Goal: Information Seeking & Learning: Compare options

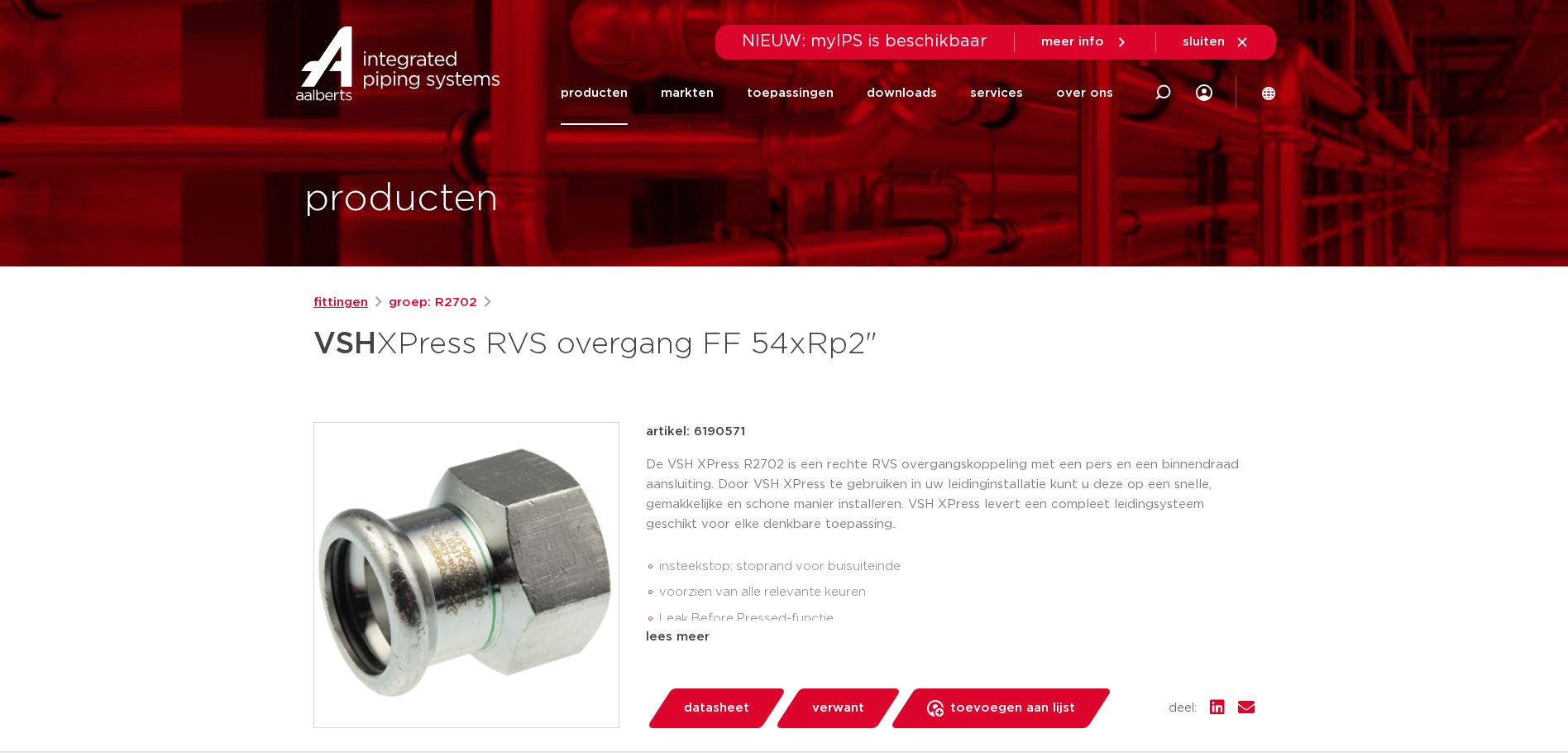
click at [346, 305] on link "fittingen" at bounding box center [340, 303] width 54 height 20
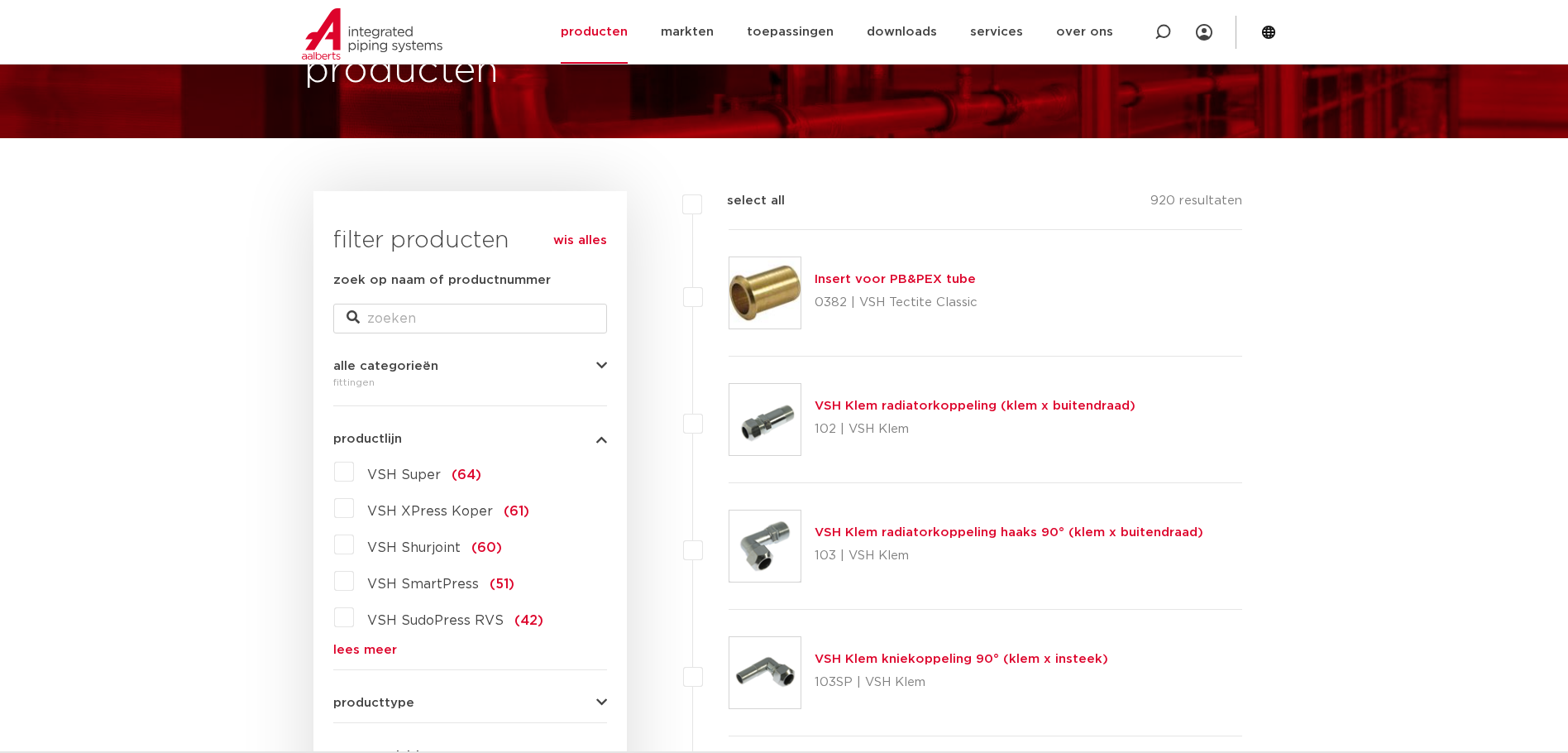
scroll to position [166, 0]
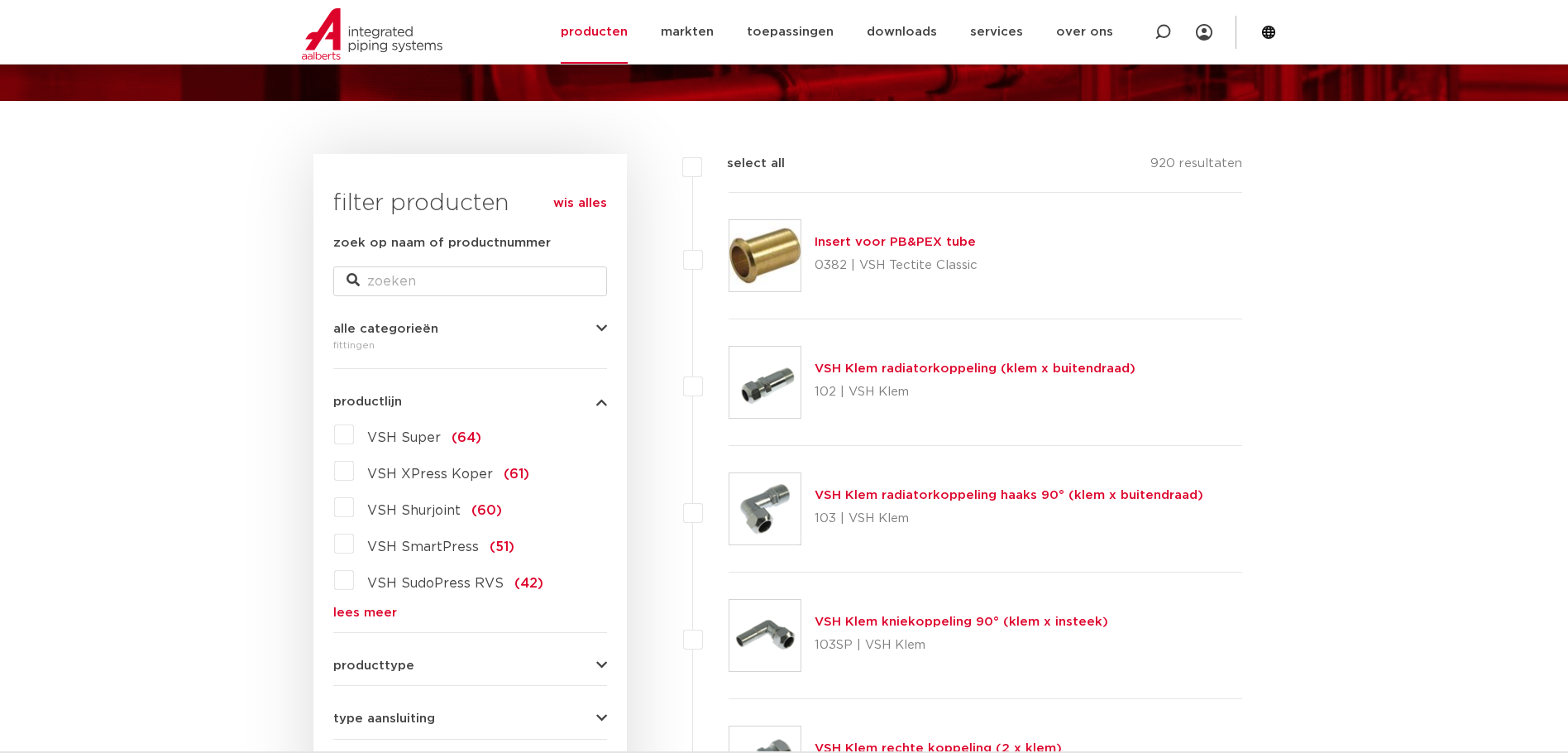
click at [359, 606] on link "lees meer" at bounding box center [471, 612] width 274 height 12
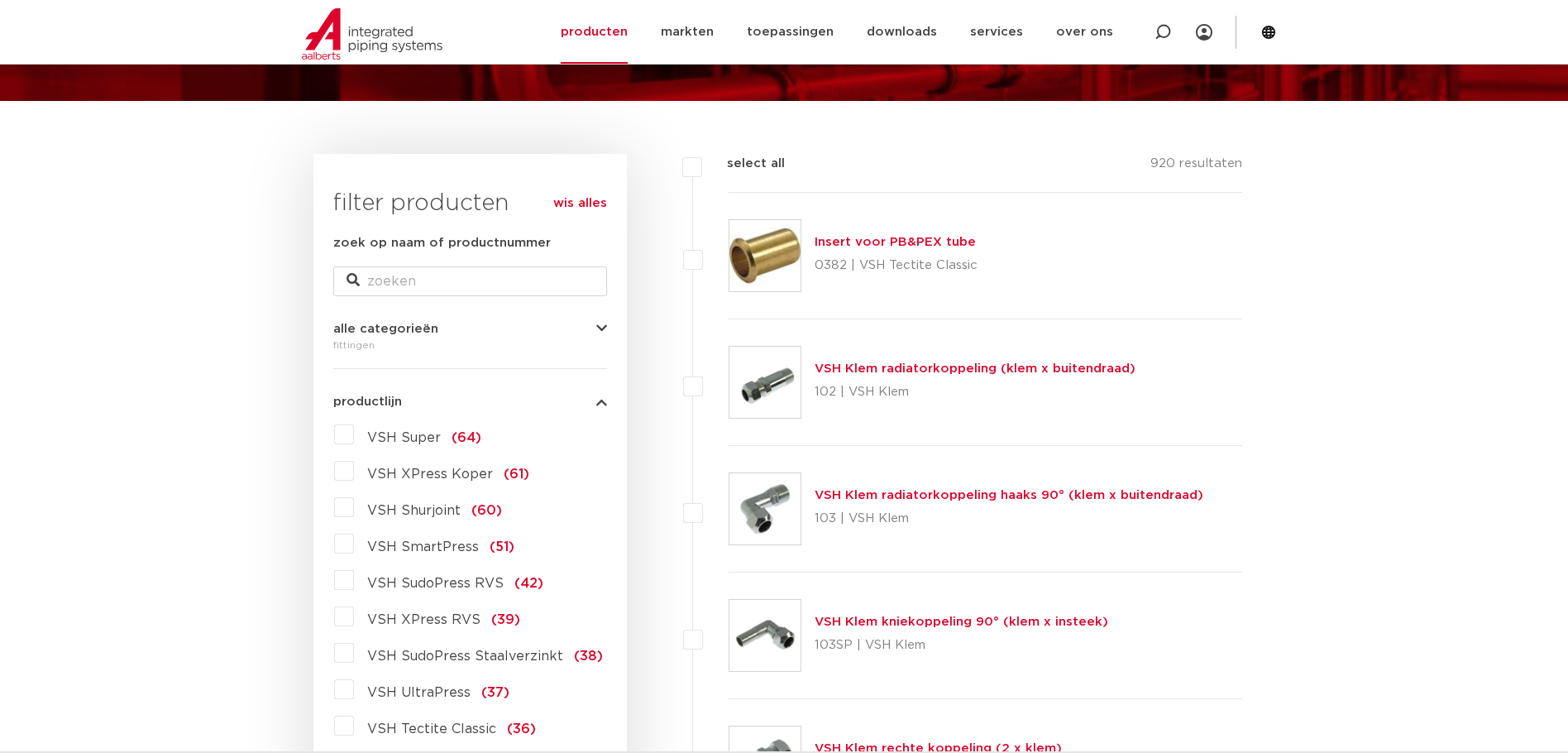
click at [354, 618] on label "VSH XPress RVS (39)" at bounding box center [437, 616] width 166 height 27
click at [0, 0] on input "VSH XPress RVS (39)" at bounding box center [0, 0] width 0 height 0
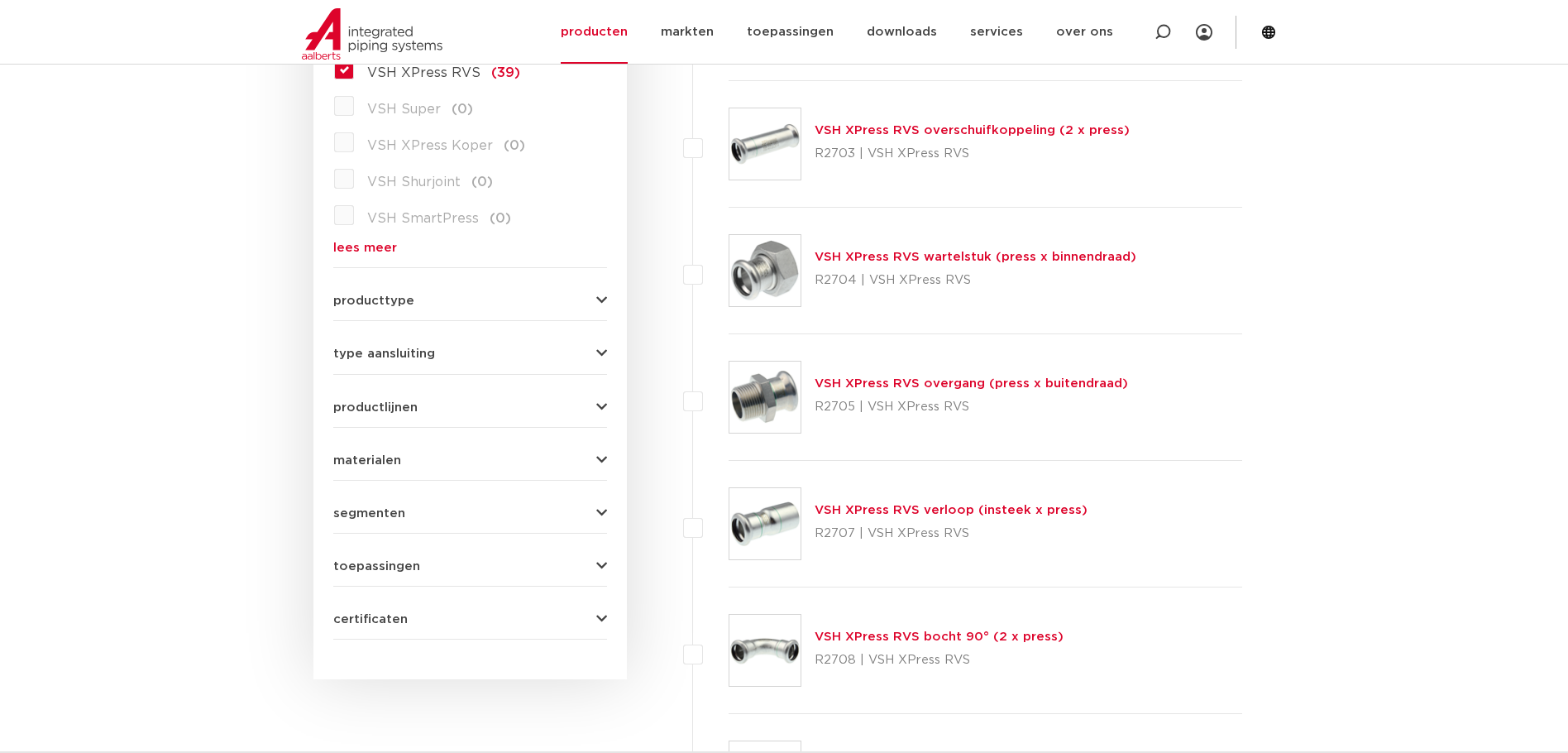
scroll to position [662, 0]
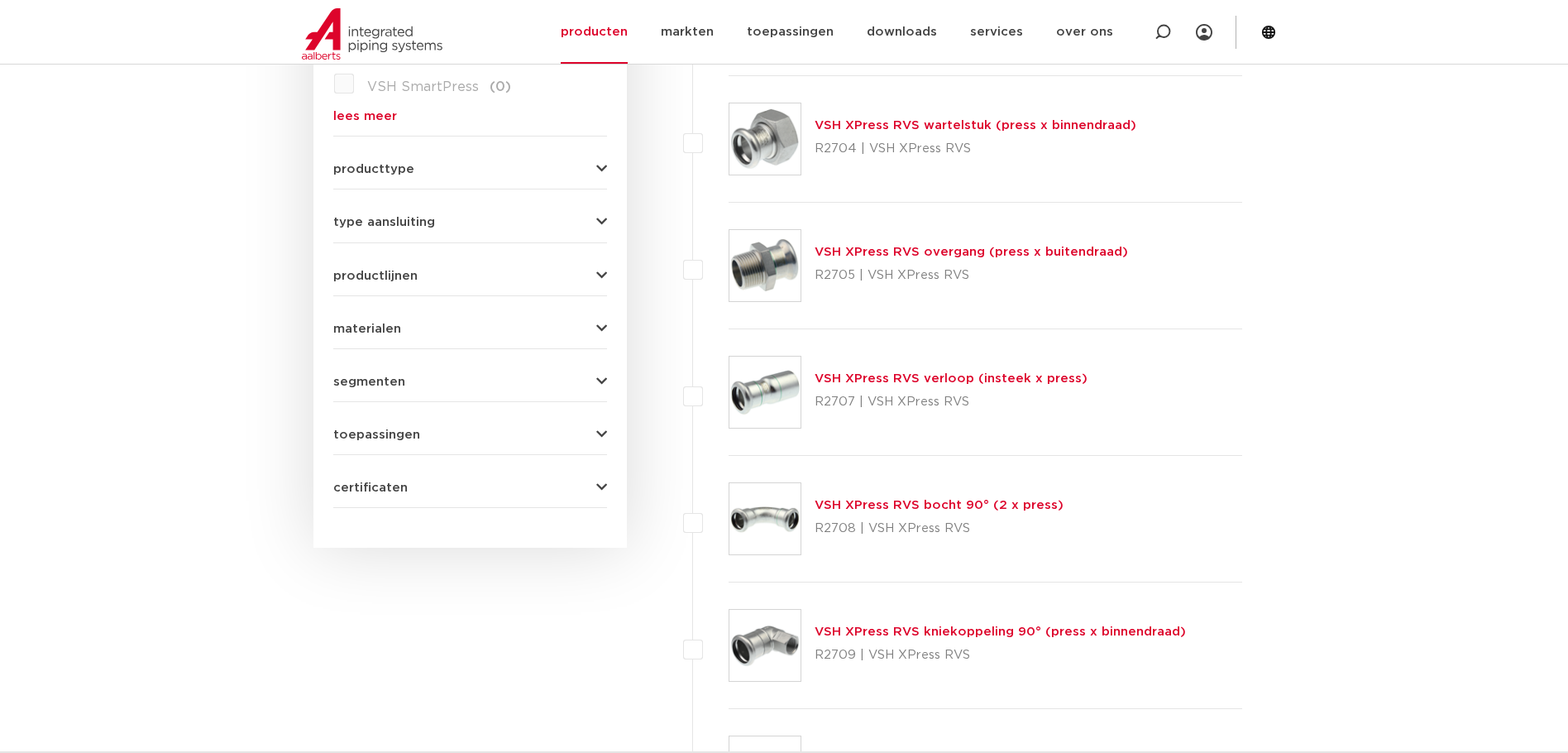
click at [939, 379] on link "VSH XPress RVS verloop (insteek x press)" at bounding box center [951, 379] width 273 height 12
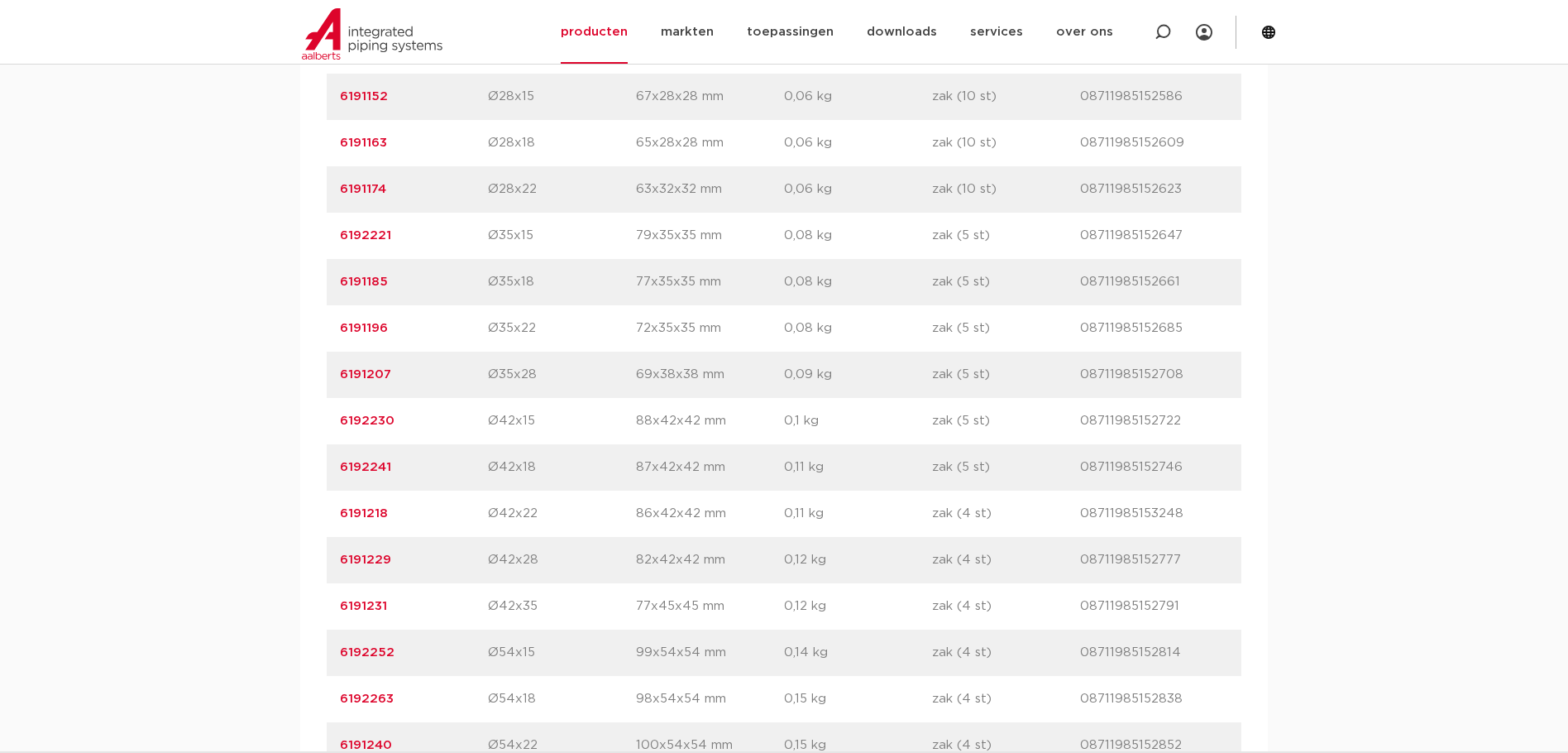
scroll to position [1324, 0]
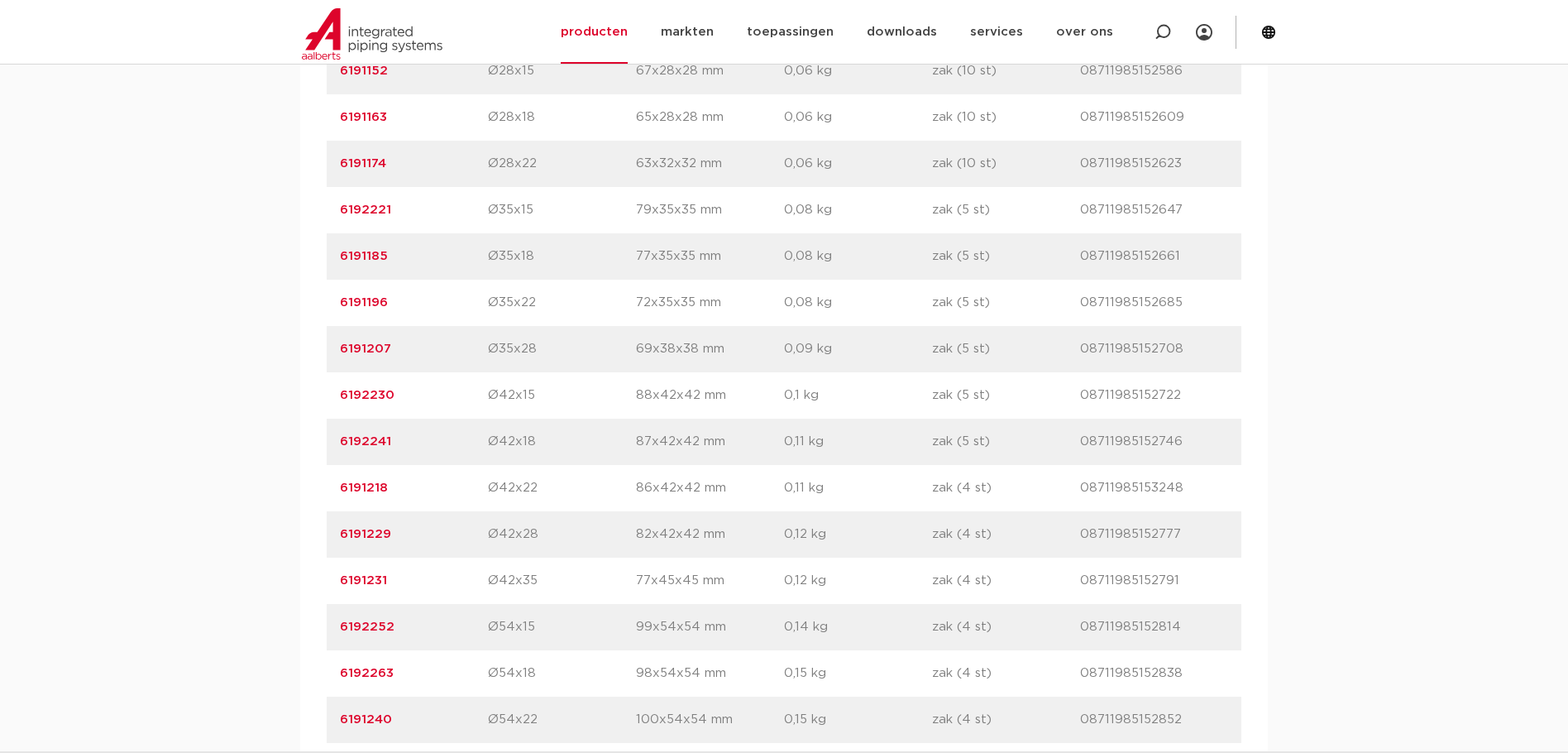
click at [352, 624] on link "6192252" at bounding box center [366, 627] width 54 height 12
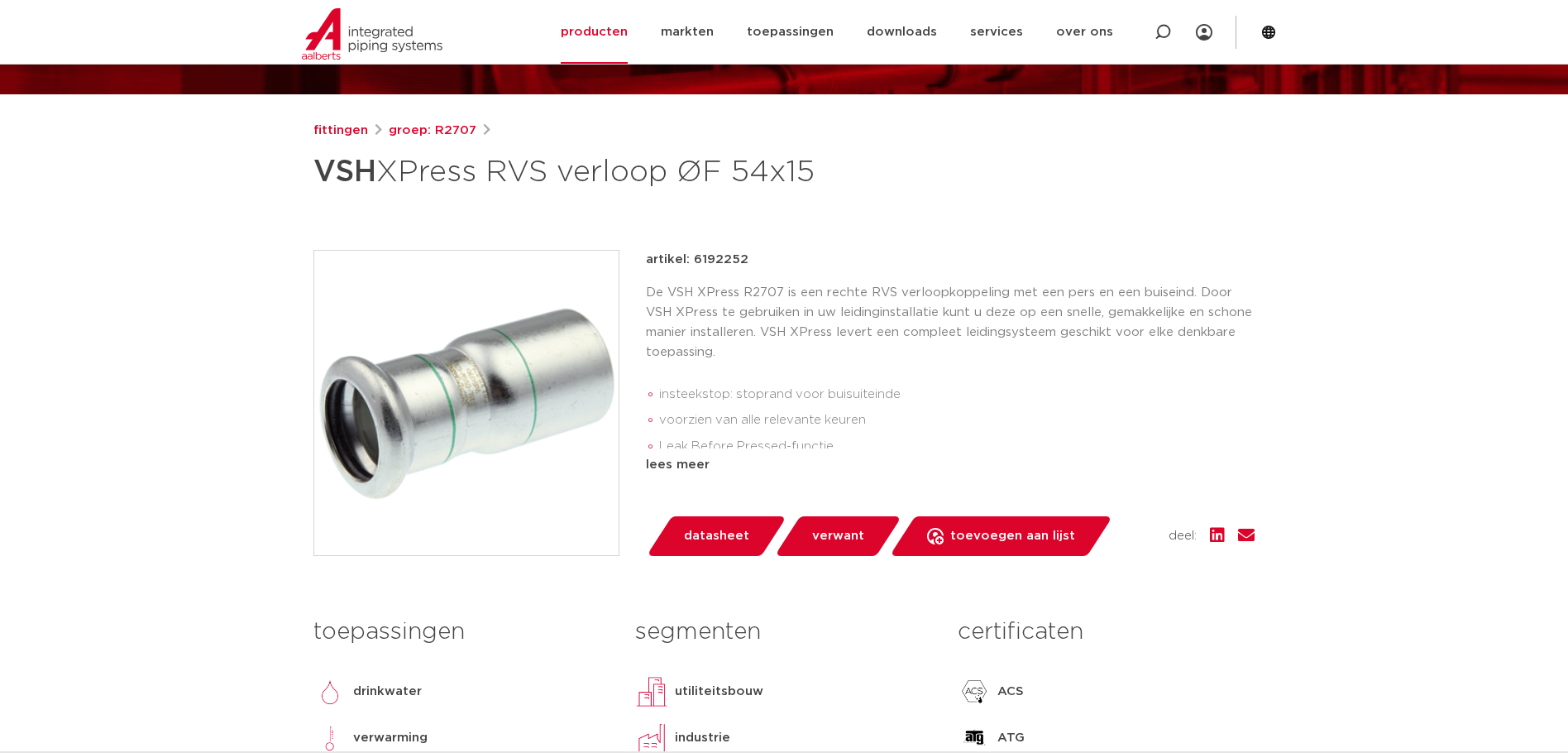
scroll to position [248, 0]
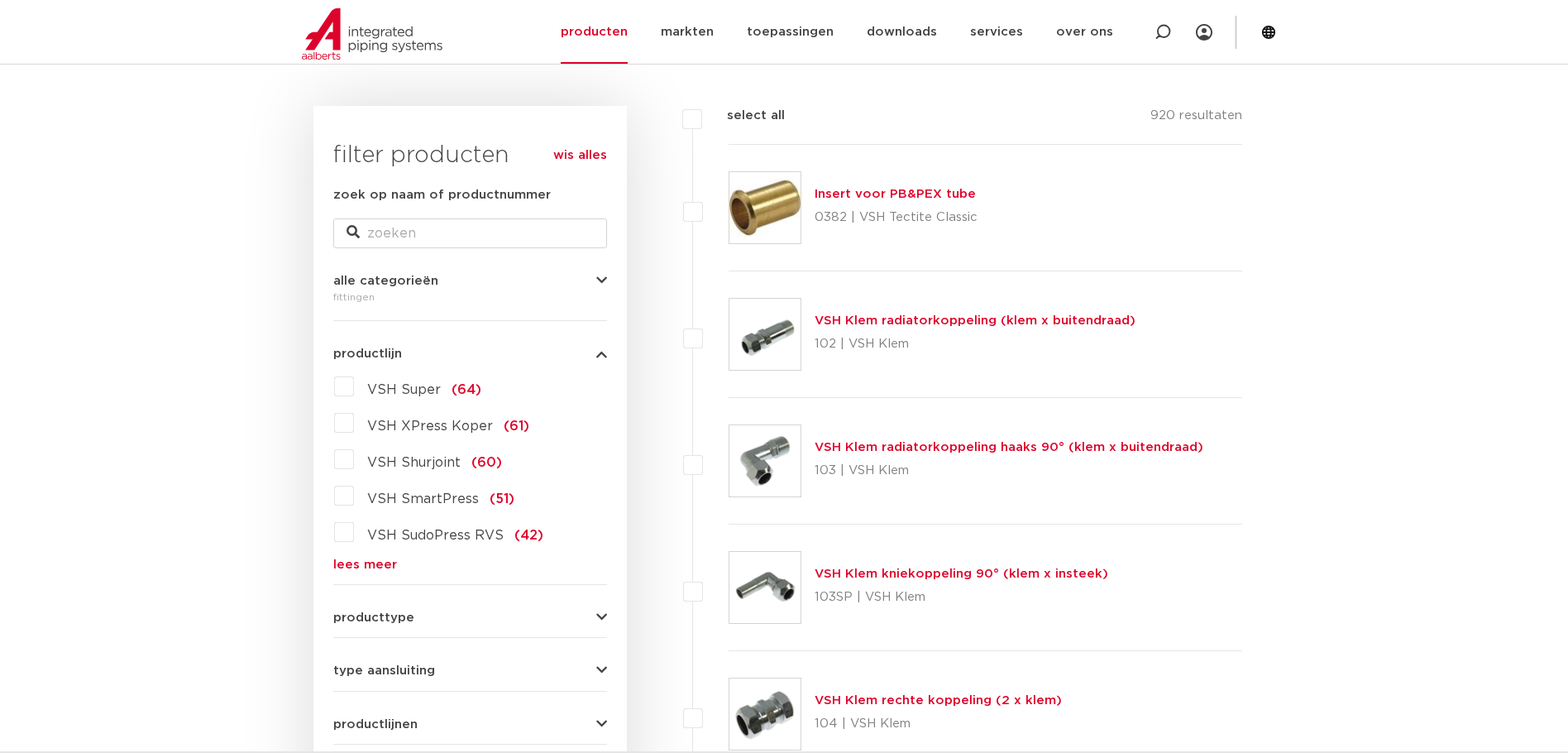
scroll to position [166, 0]
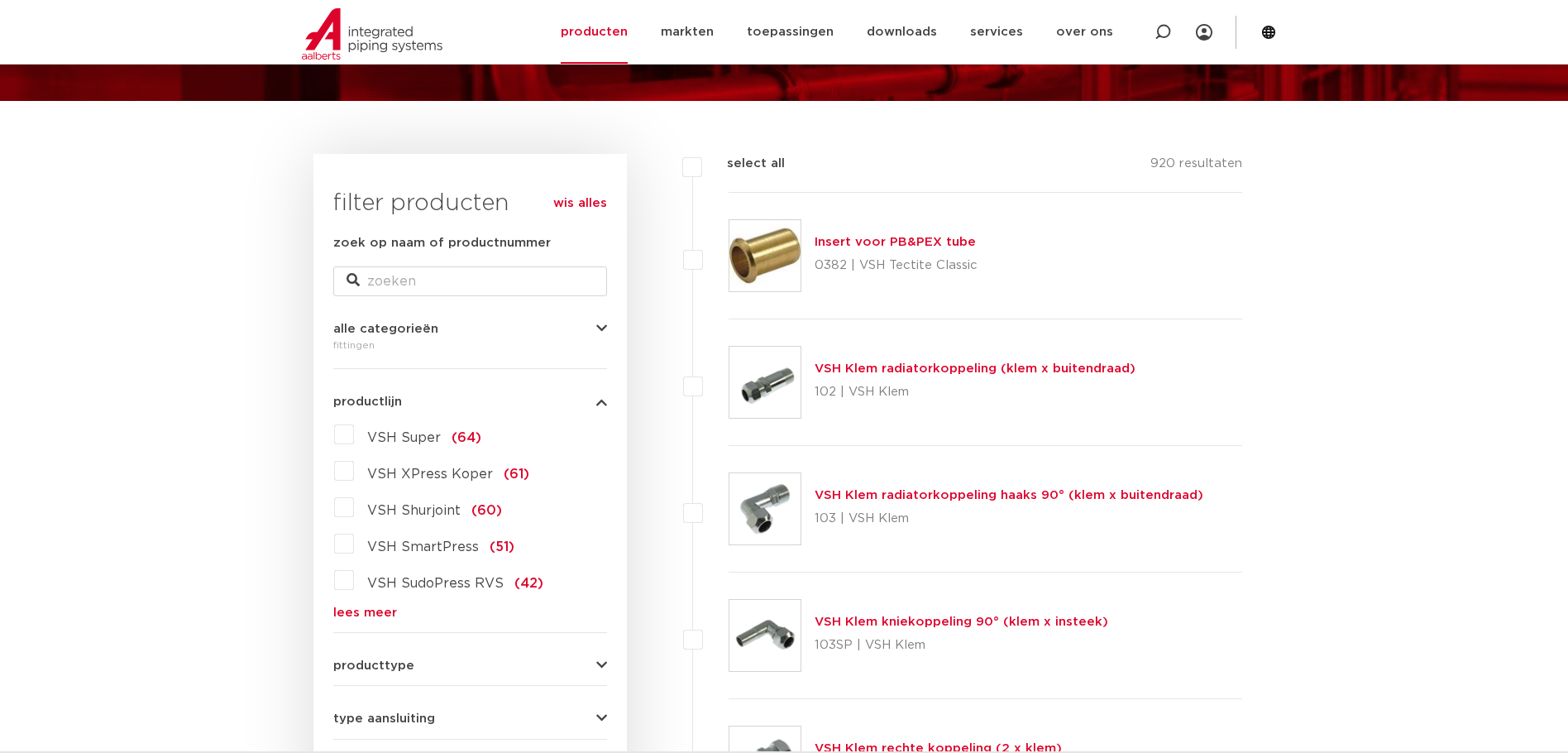
click at [375, 606] on link "lees meer" at bounding box center [471, 612] width 274 height 12
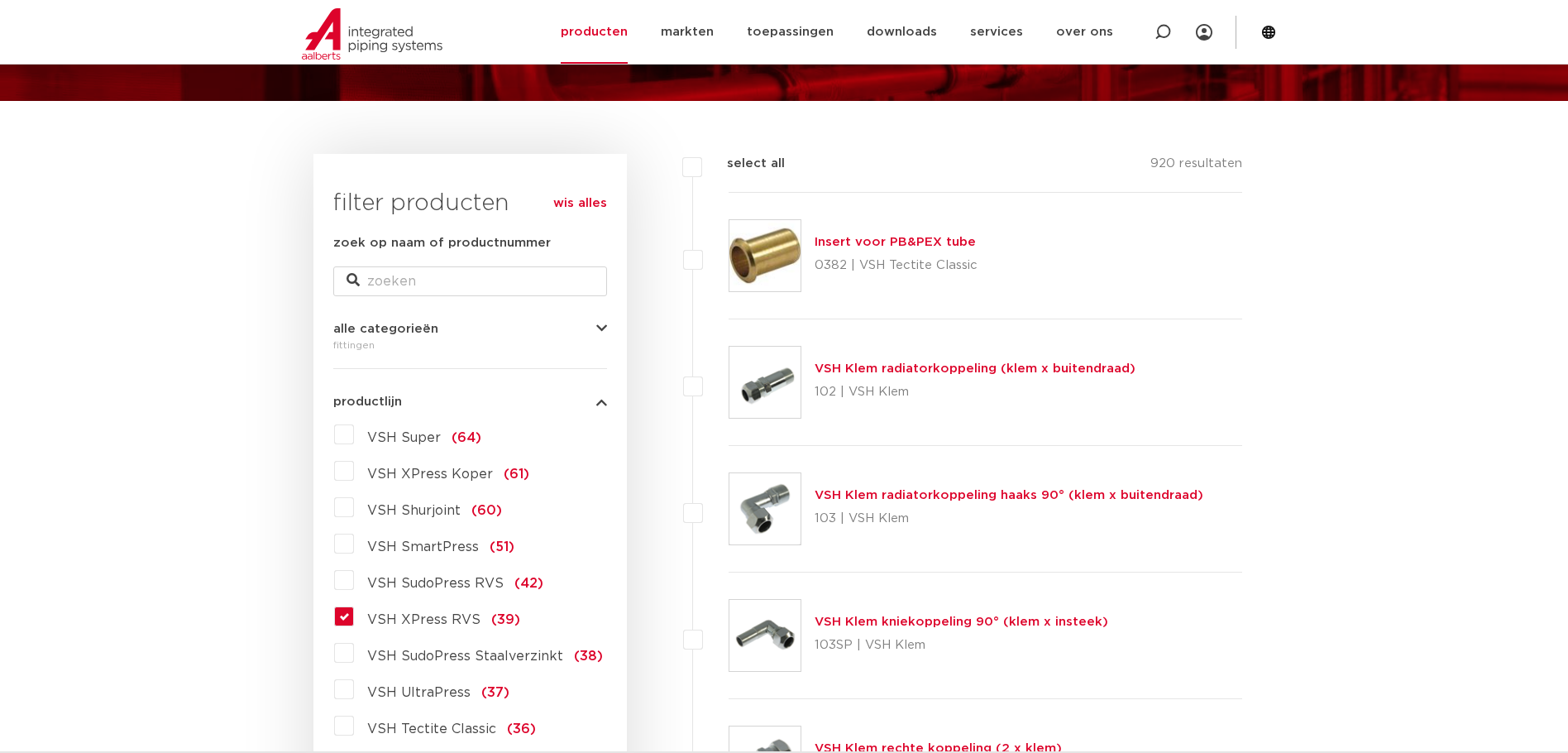
click at [354, 613] on label "VSH XPress RVS (39)" at bounding box center [437, 616] width 166 height 27
click at [0, 0] on input "VSH XPress RVS (39)" at bounding box center [0, 0] width 0 height 0
click at [354, 613] on label "VSH XPress RVS (39)" at bounding box center [437, 616] width 166 height 27
click at [0, 0] on input "VSH XPress RVS (39)" at bounding box center [0, 0] width 0 height 0
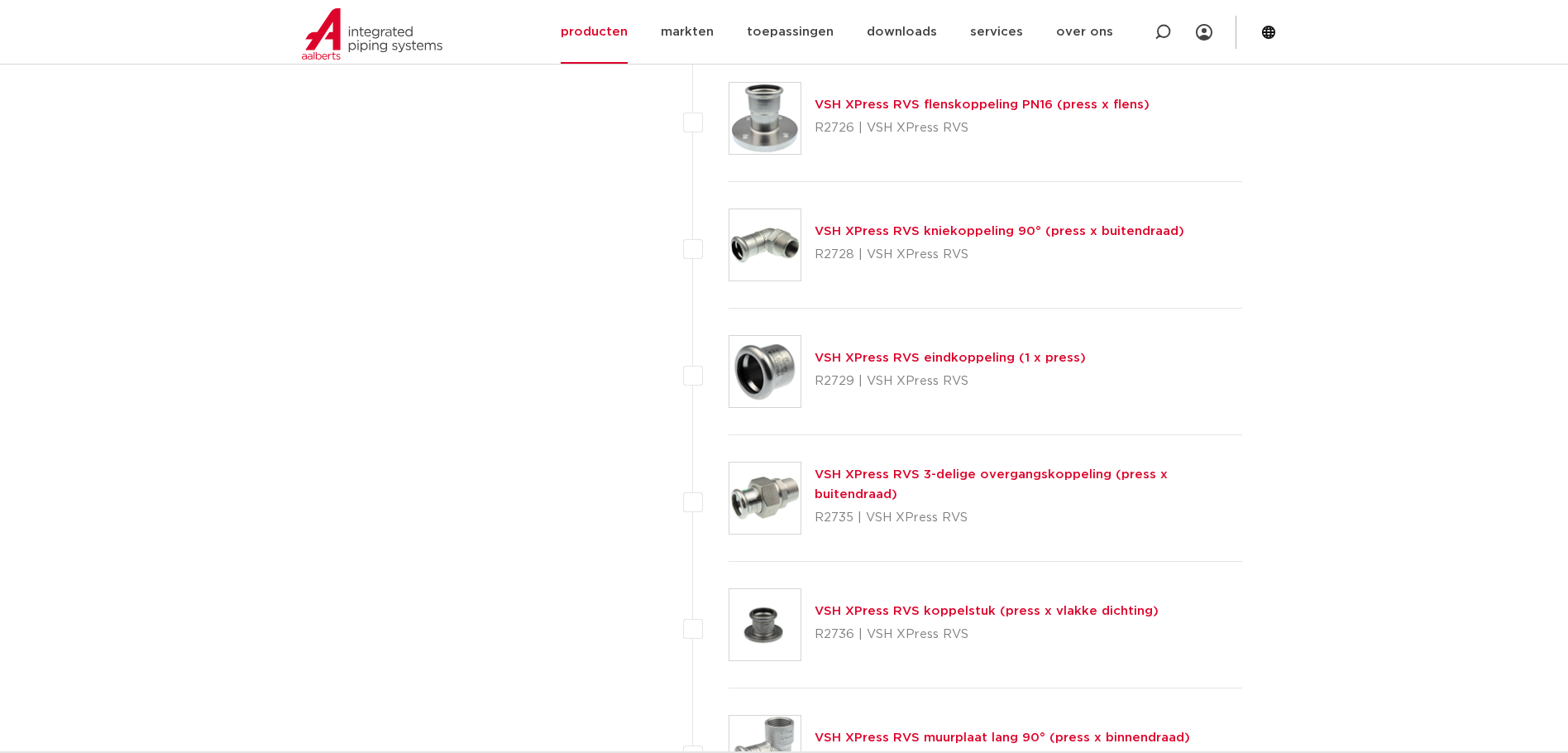
scroll to position [3145, 0]
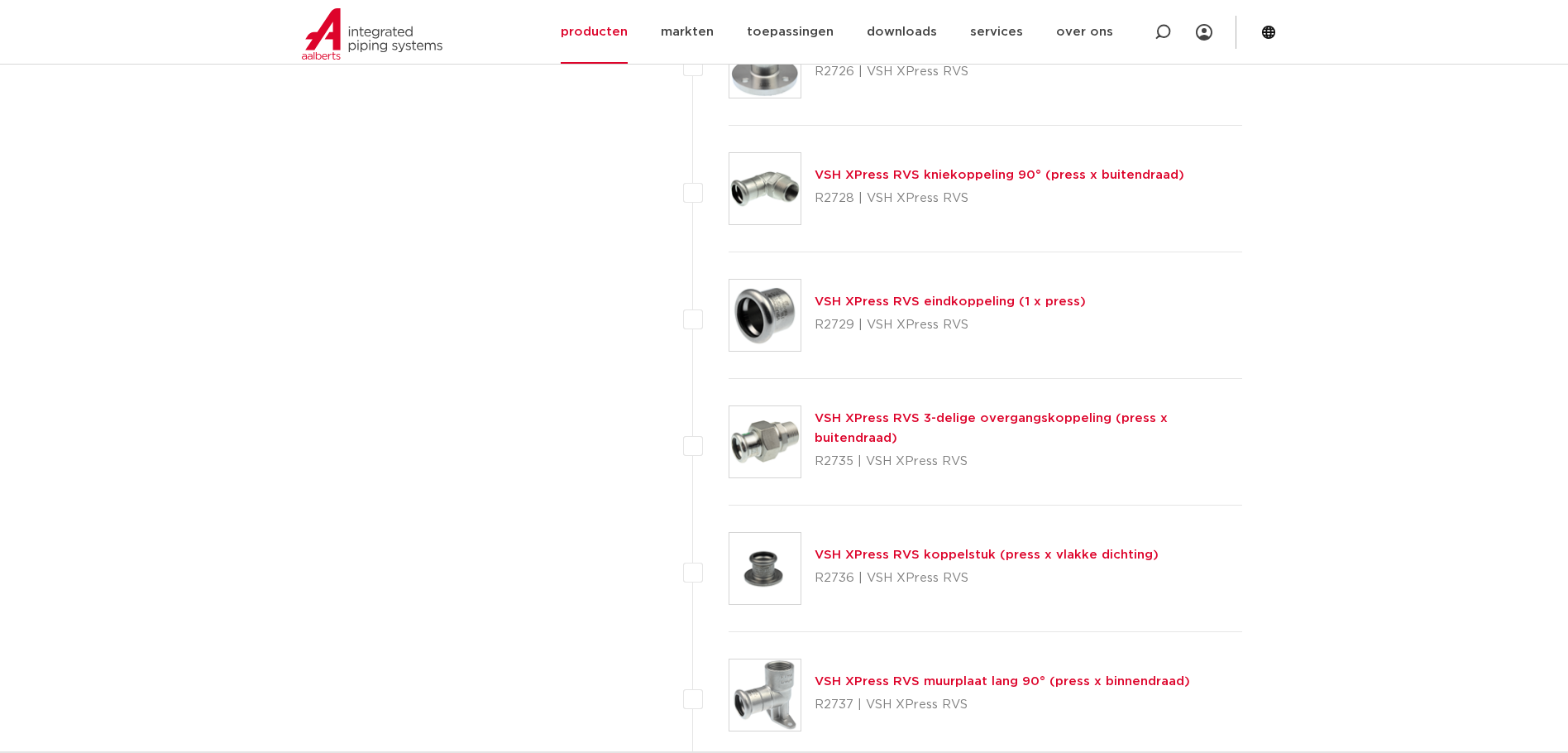
click at [892, 300] on link "VSH XPress RVS eindkoppeling (1 x press)" at bounding box center [950, 301] width 272 height 12
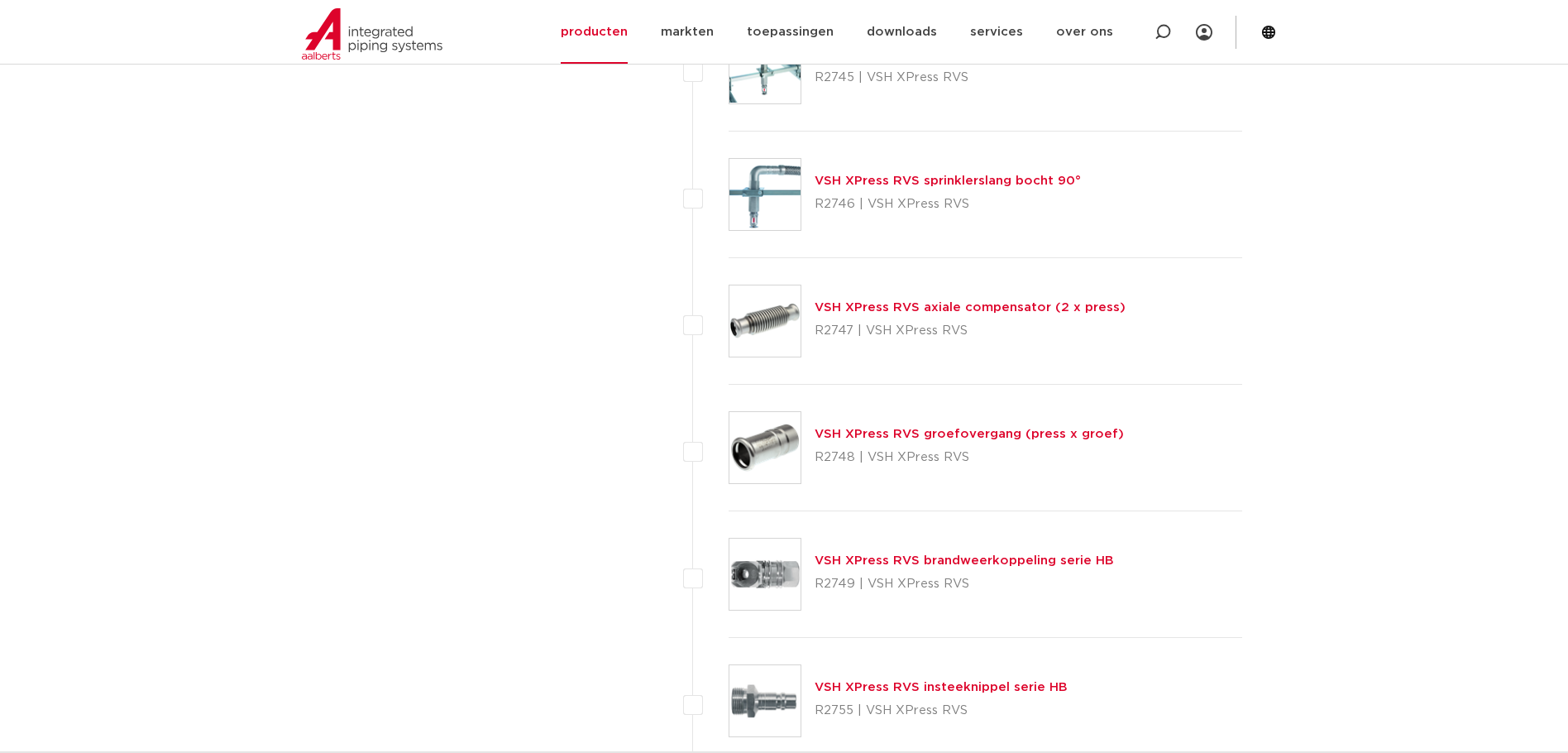
scroll to position [4303, 0]
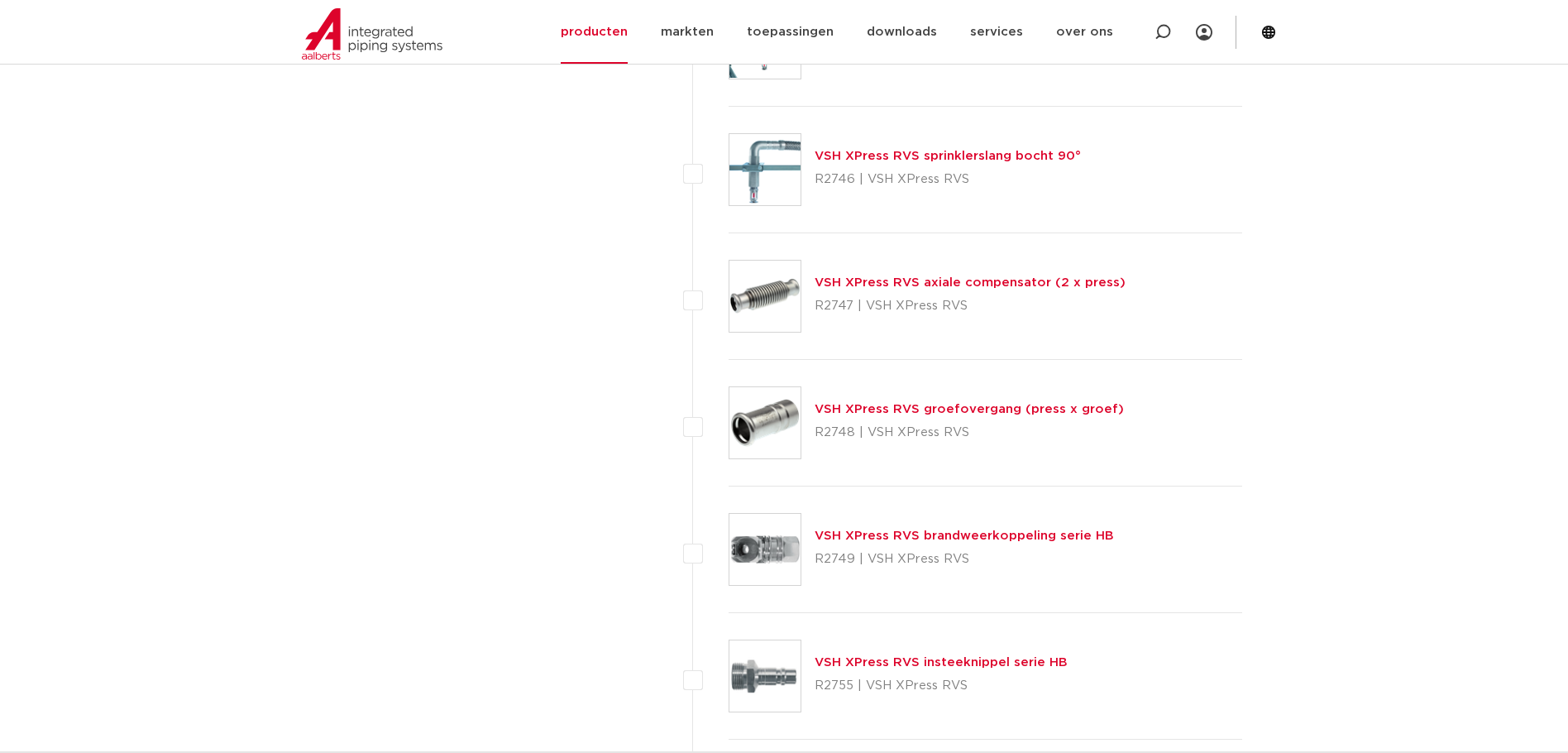
click at [925, 412] on link "VSH XPress RVS groefovergang (press x groef)" at bounding box center [969, 409] width 309 height 12
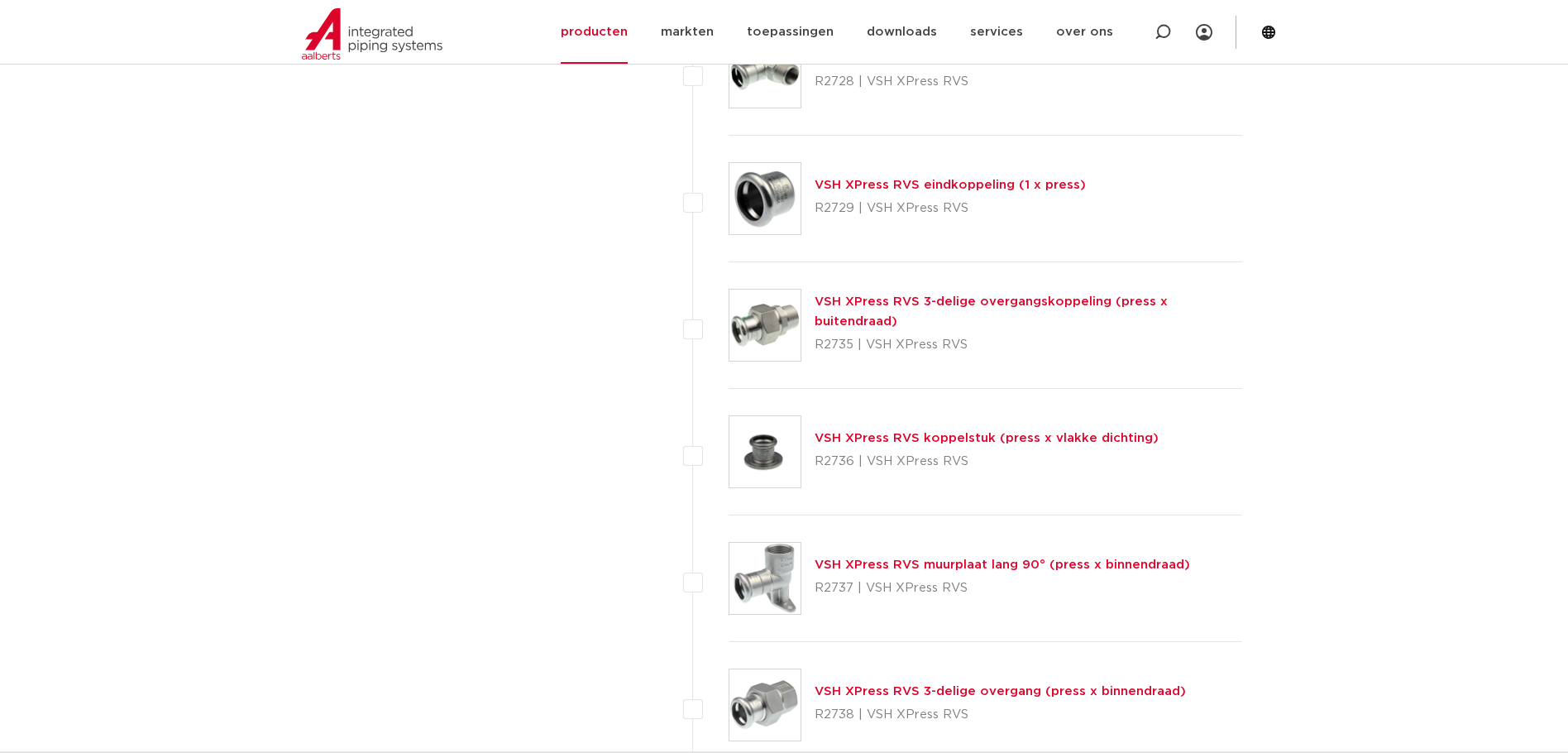
scroll to position [3310, 0]
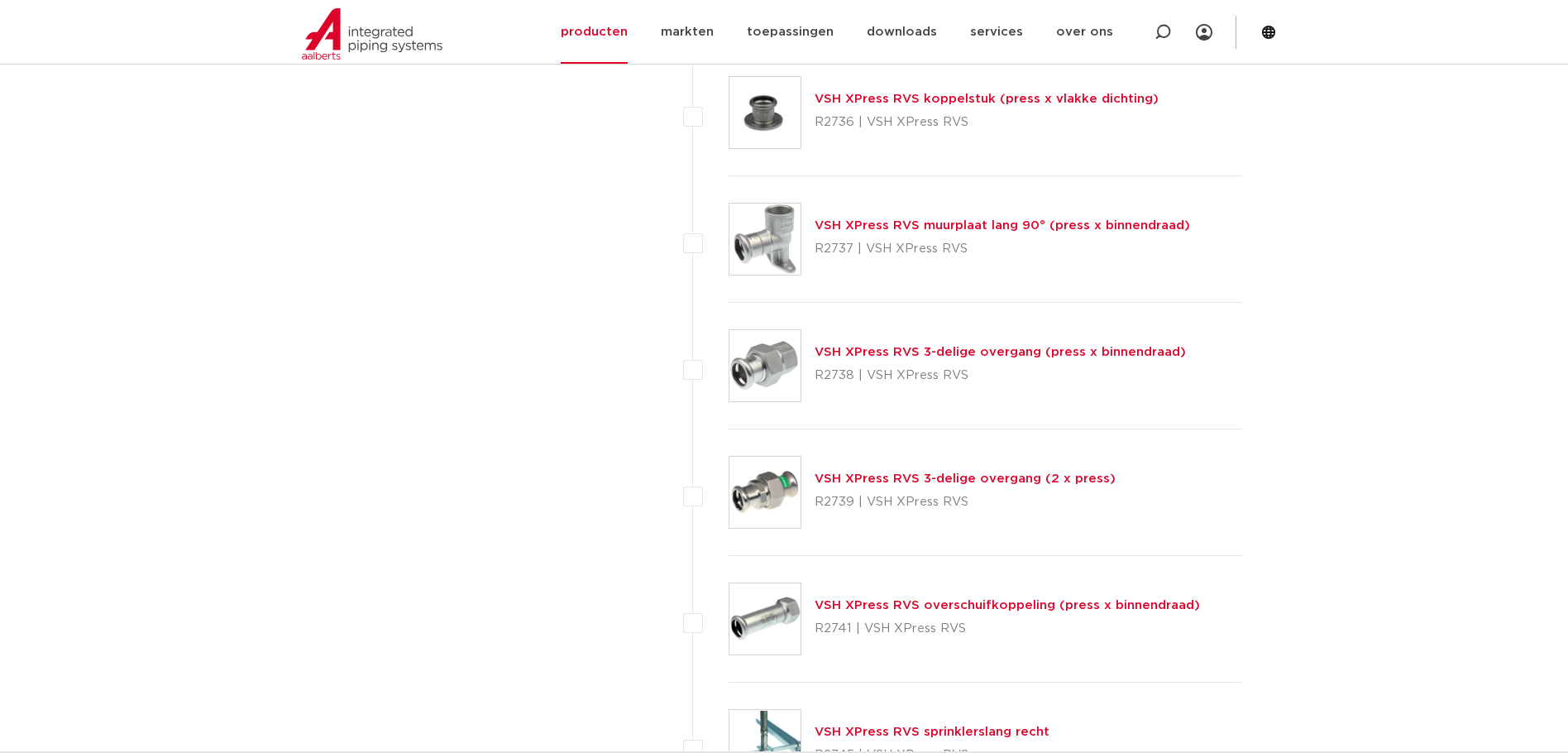
scroll to position [3561, 0]
